Goal: Communication & Community: Connect with others

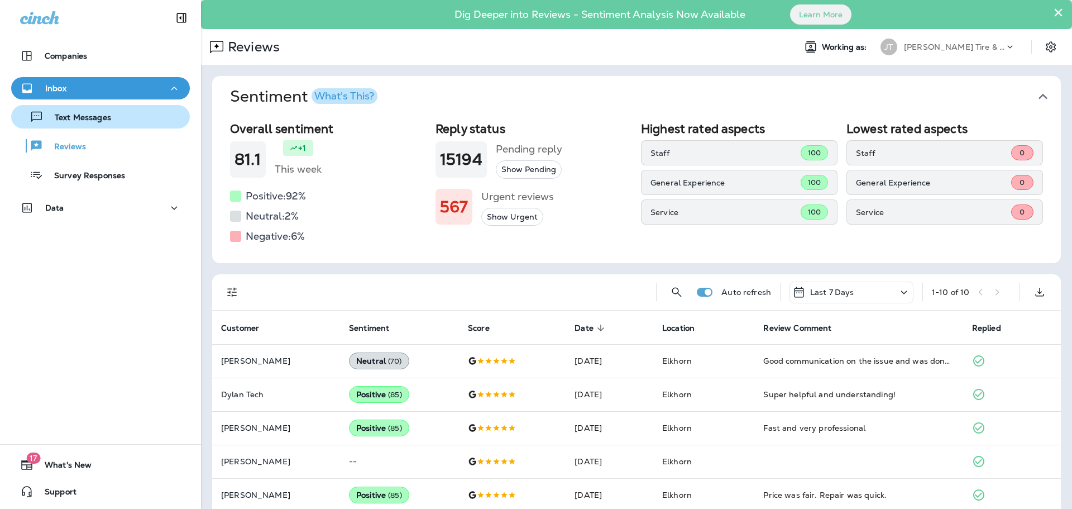
click at [73, 121] on p "Text Messages" at bounding box center [78, 118] width 68 height 11
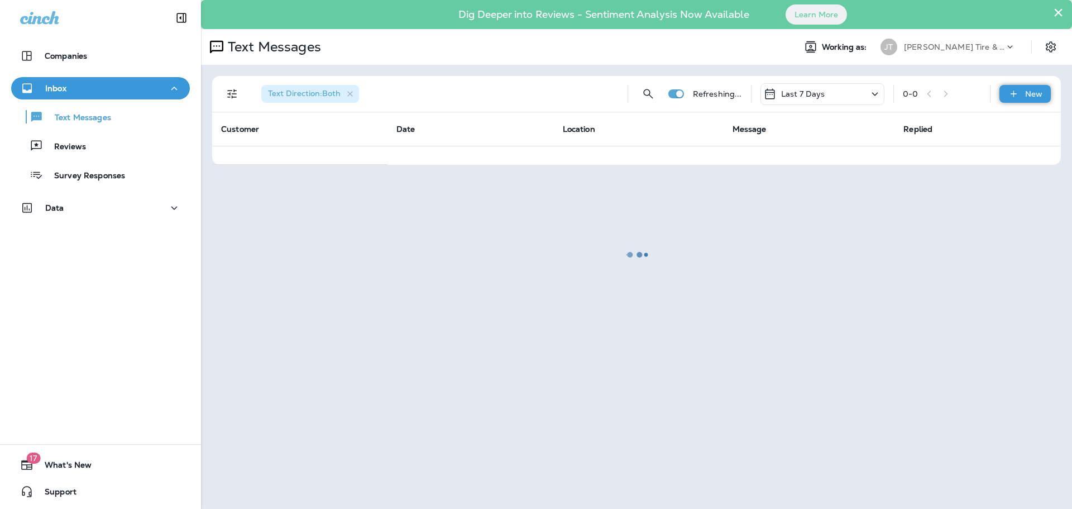
click at [1024, 92] on div "New" at bounding box center [1025, 94] width 51 height 18
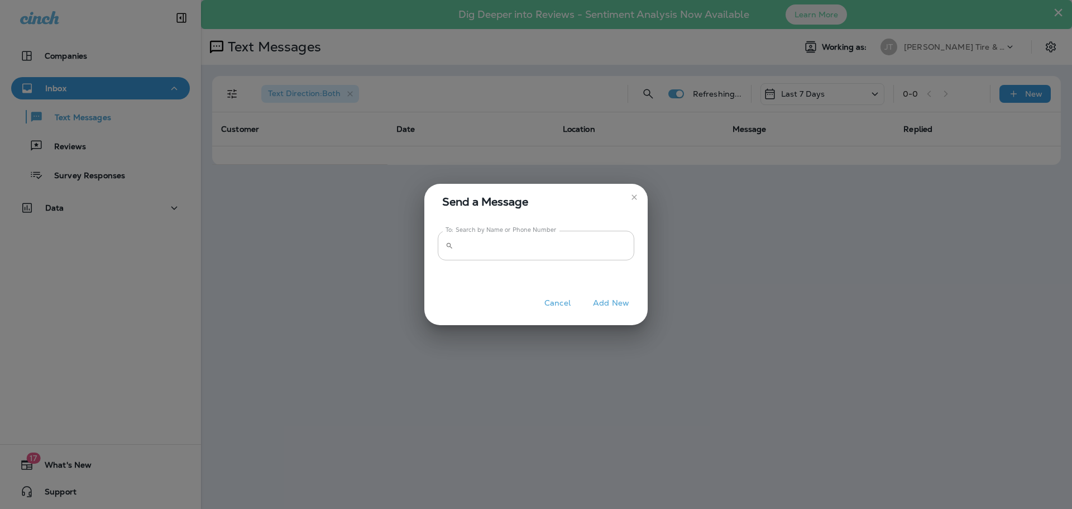
click at [507, 248] on input "To: Search by Name or Phone Number" at bounding box center [546, 246] width 176 height 30
type input "**********"
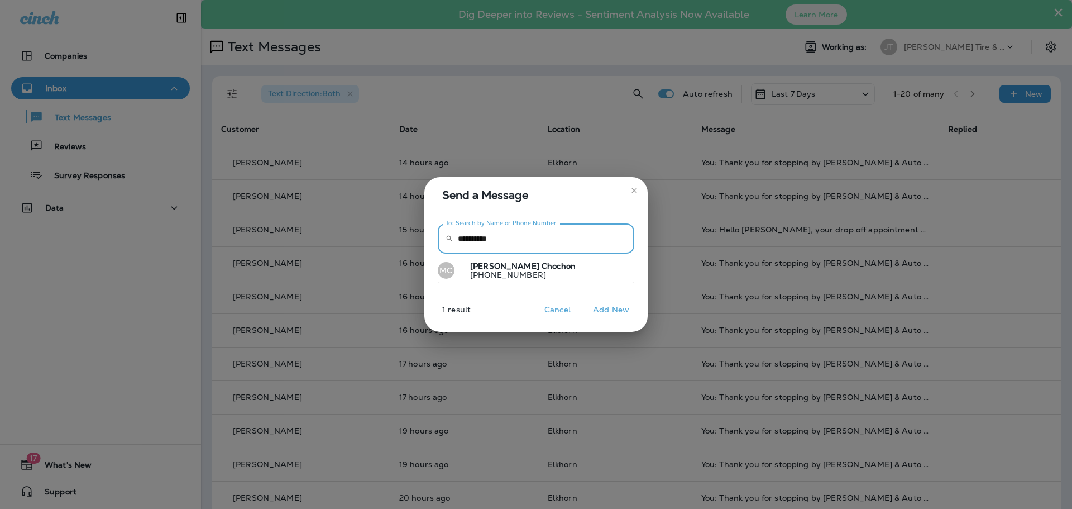
click at [542, 269] on span "Chochon" at bounding box center [559, 266] width 34 height 10
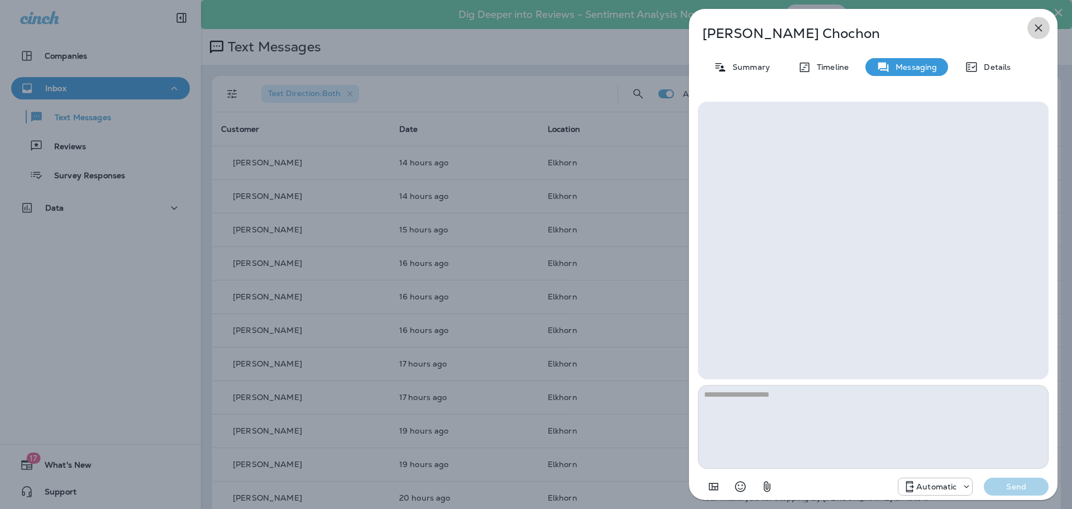
click at [1041, 27] on icon "button" at bounding box center [1038, 27] width 13 height 13
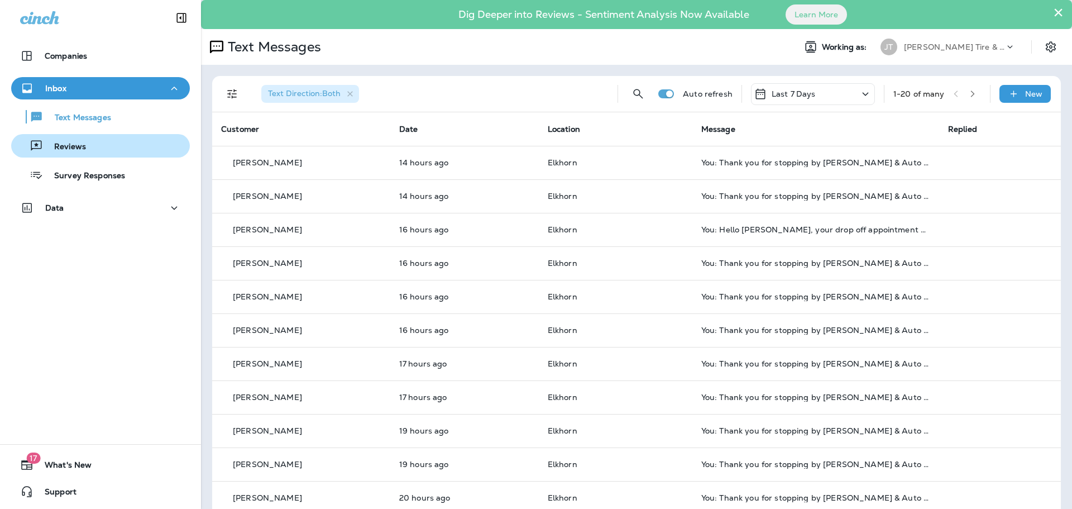
click at [82, 151] on p "Reviews" at bounding box center [64, 147] width 43 height 11
